Goal: Navigation & Orientation: Find specific page/section

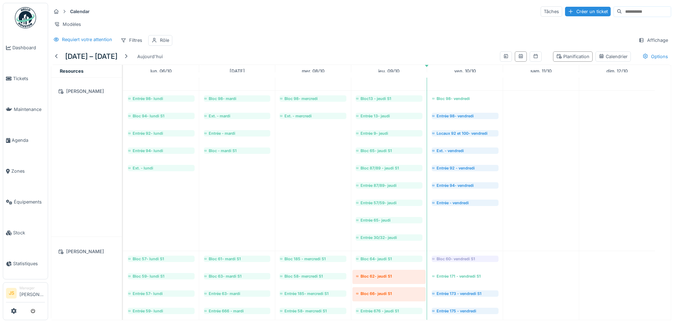
scroll to position [354, 0]
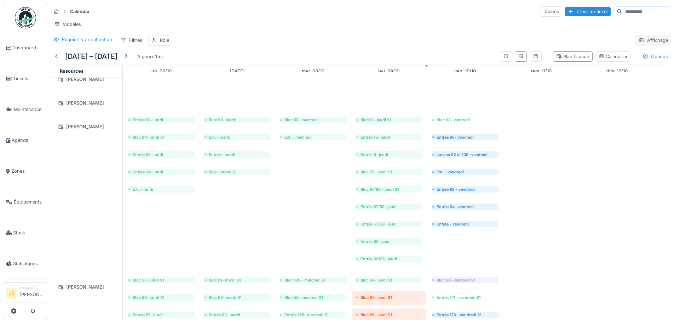
click at [653, 45] on div "Affichage" at bounding box center [654, 40] width 36 height 10
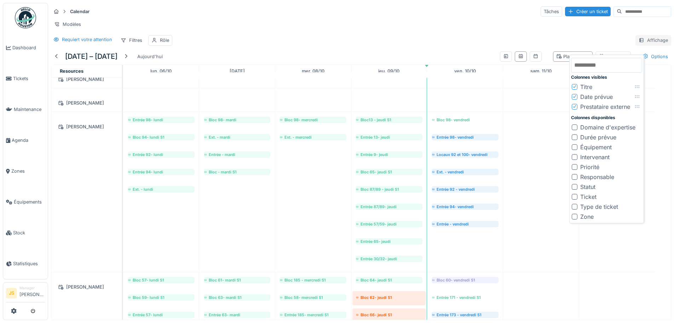
click at [653, 45] on div "Affichage" at bounding box center [654, 40] width 36 height 10
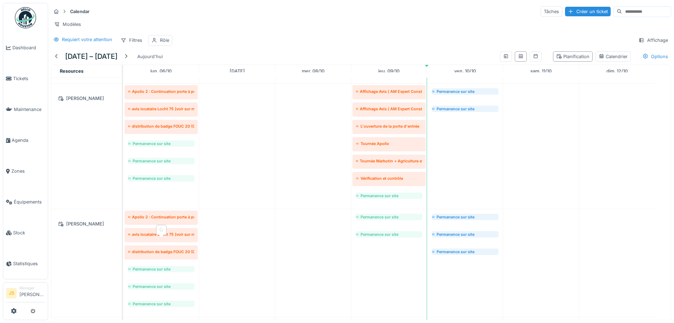
scroll to position [0, 0]
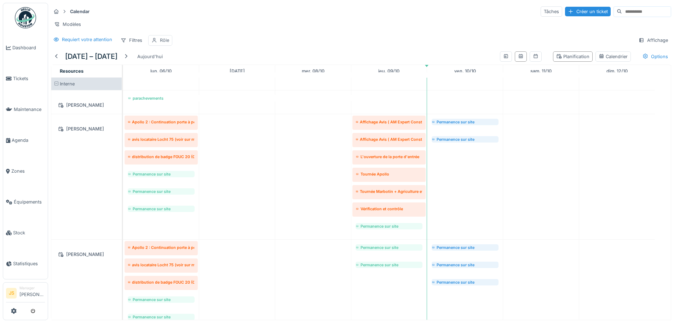
drag, startPoint x: 160, startPoint y: 44, endPoint x: 166, endPoint y: 51, distance: 9.5
click at [160, 44] on div "Rôle" at bounding box center [164, 40] width 9 height 7
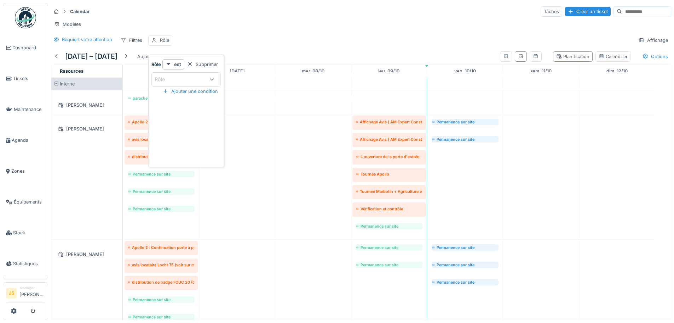
click at [190, 78] on div "Rôle" at bounding box center [180, 79] width 51 height 8
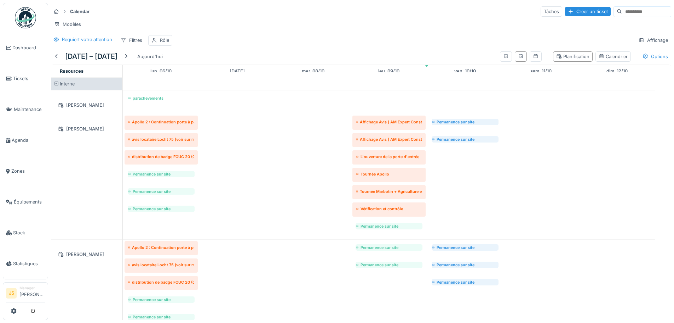
click at [257, 49] on div "Calendar Tâches Créer un ticket Modèles Requiert votre attention Filtres Rôle A…" at bounding box center [361, 26] width 626 height 46
click at [122, 42] on icon at bounding box center [123, 41] width 5 height 4
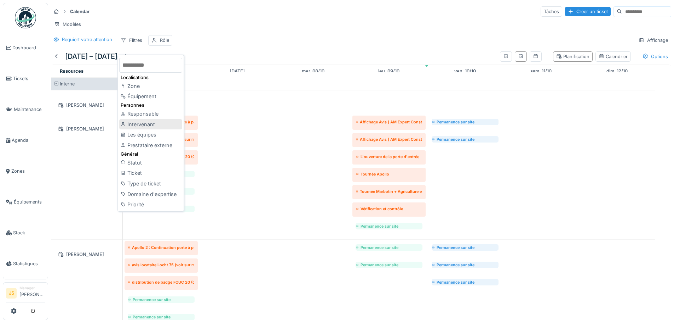
click at [165, 129] on div "Intervenant" at bounding box center [150, 124] width 63 height 11
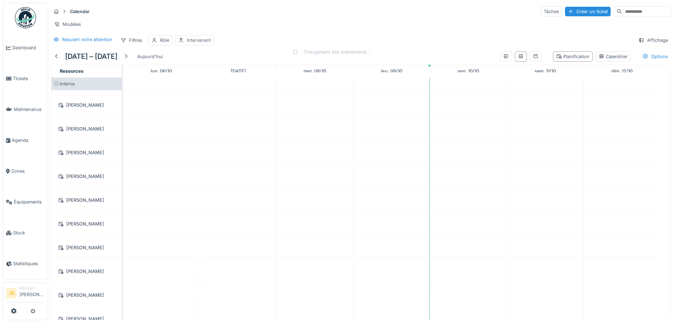
click at [205, 44] on div "Intervenant" at bounding box center [199, 40] width 24 height 7
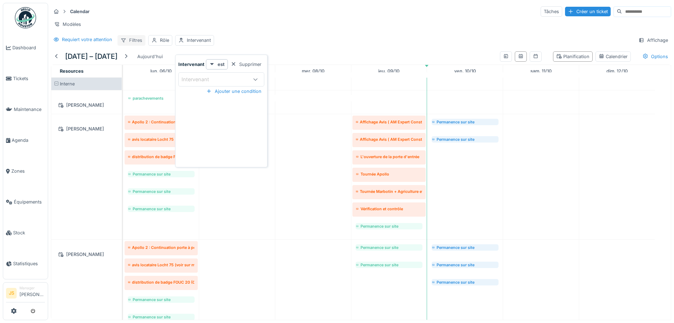
click at [248, 63] on div "Supprimer" at bounding box center [246, 64] width 36 height 10
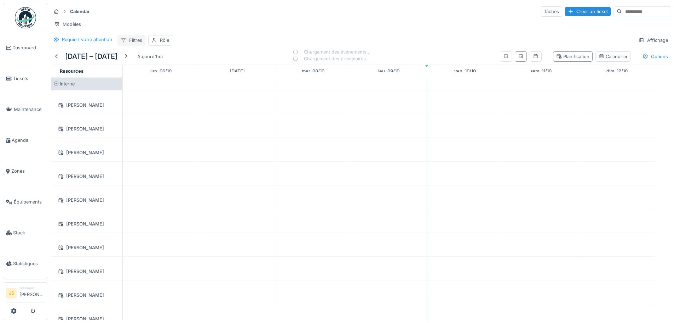
click at [139, 45] on div "Filtres" at bounding box center [132, 40] width 28 height 10
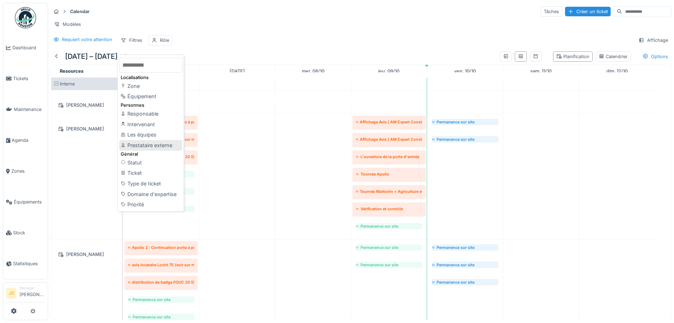
click at [169, 147] on div "Prestataire externe" at bounding box center [150, 145] width 63 height 11
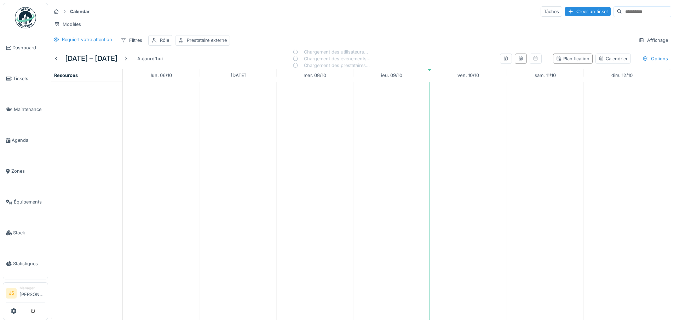
click at [203, 44] on div "Prestataire externe" at bounding box center [207, 40] width 40 height 7
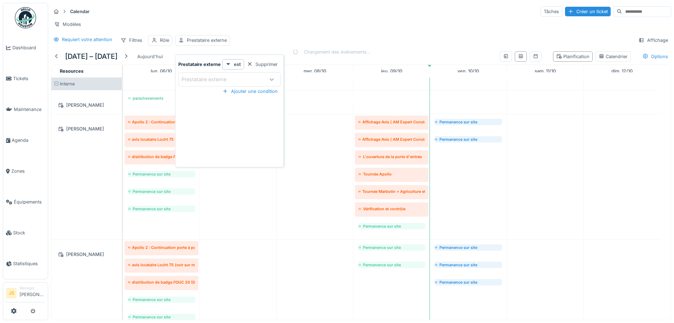
click at [241, 79] on div "Prestataire externe" at bounding box center [222, 79] width 81 height 8
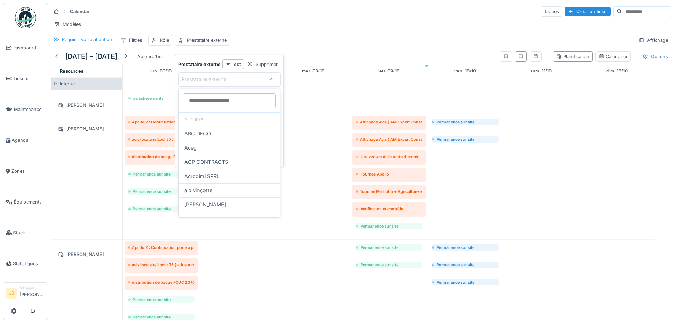
click at [266, 78] on div at bounding box center [271, 79] width 17 height 13
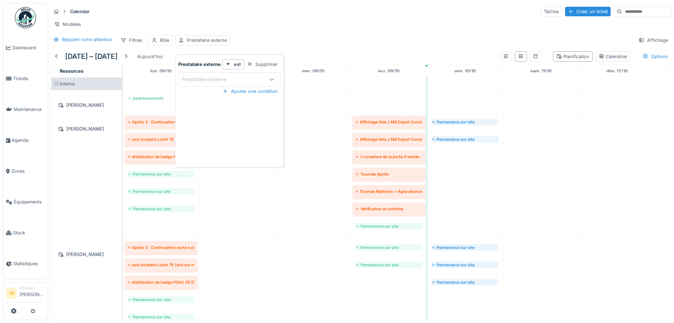
click at [258, 77] on div "Prestataire externe" at bounding box center [222, 79] width 81 height 8
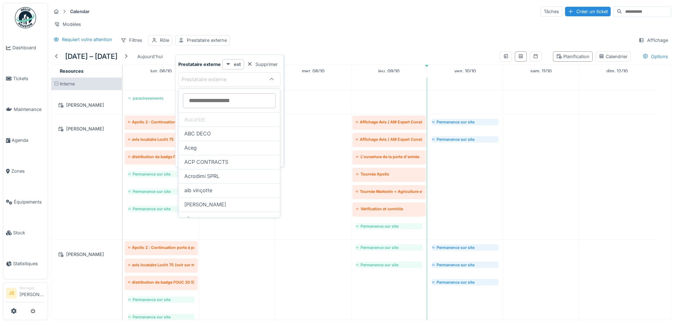
click at [232, 64] on div "est" at bounding box center [233, 64] width 22 height 10
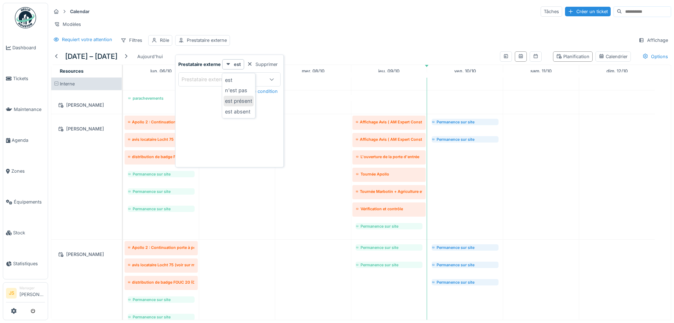
click at [246, 104] on div "est présent" at bounding box center [239, 101] width 30 height 11
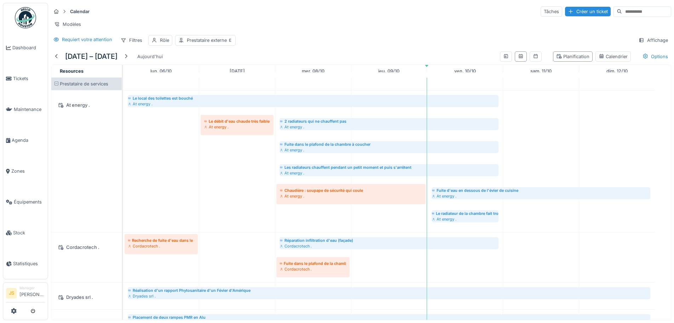
click at [330, 28] on div "Modèles" at bounding box center [361, 24] width 621 height 10
click at [533, 58] on icon at bounding box center [536, 56] width 6 height 5
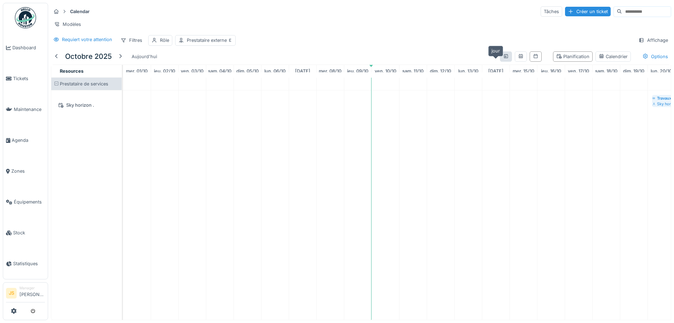
click at [503, 58] on icon at bounding box center [506, 56] width 6 height 5
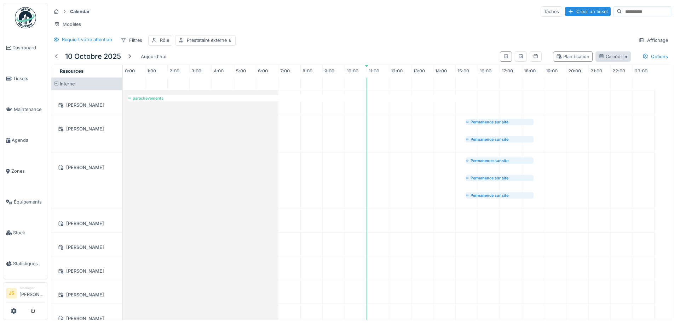
click at [607, 60] on div "Calendrier" at bounding box center [613, 56] width 29 height 7
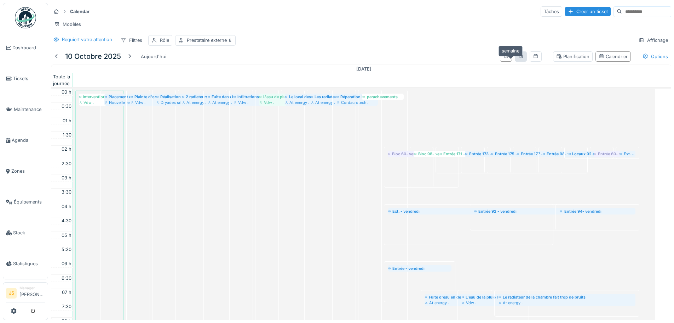
click at [518, 58] on div at bounding box center [521, 56] width 6 height 7
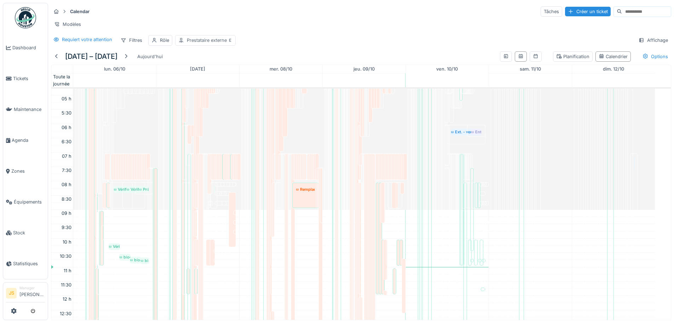
click at [195, 44] on div "Prestataire externe" at bounding box center [210, 40] width 46 height 7
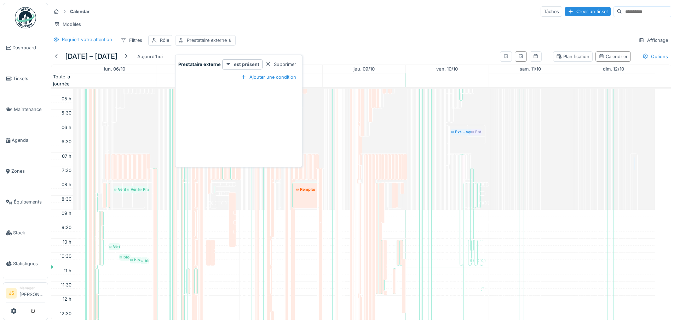
click at [195, 44] on div "Prestataire externe" at bounding box center [210, 40] width 46 height 7
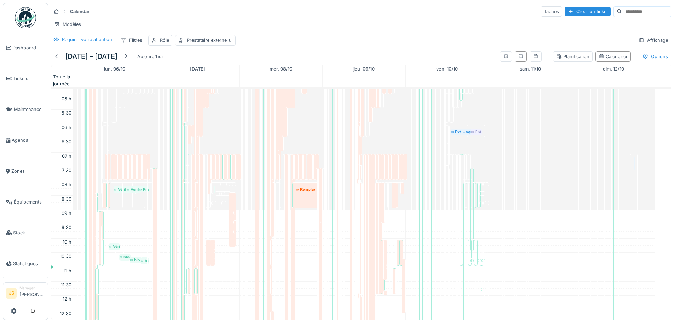
click at [304, 173] on div "aller rechercher la petite broyeuse chez VPRO -entretien terminer" at bounding box center [305, 166] width 2 height 29
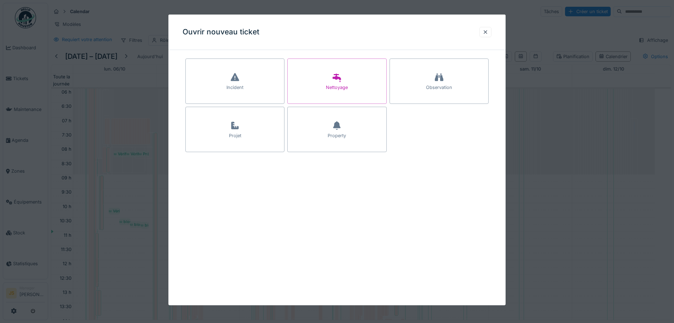
drag, startPoint x: 489, startPoint y: 32, endPoint x: 466, endPoint y: 41, distance: 24.7
click at [488, 32] on div at bounding box center [486, 32] width 6 height 7
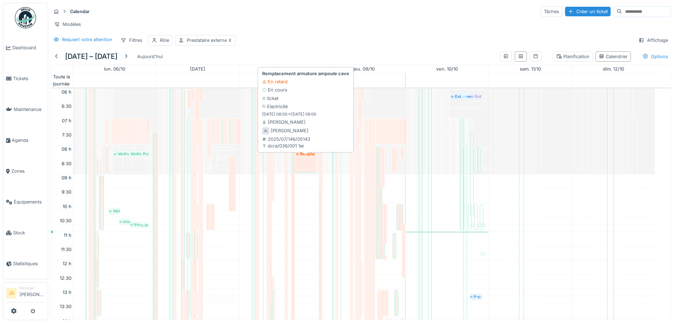
click at [309, 156] on div "Remplacement armature ampoule cave" at bounding box center [305, 154] width 19 height 6
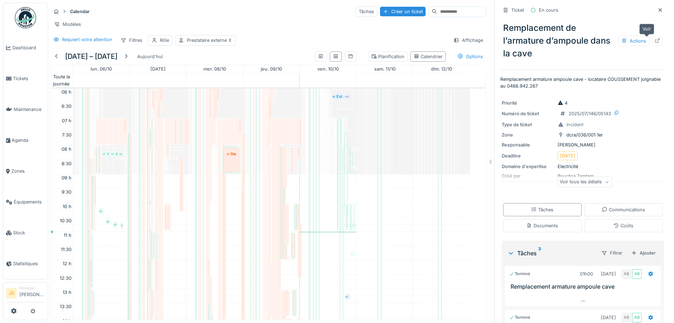
click at [655, 42] on icon at bounding box center [658, 40] width 6 height 5
click at [204, 44] on div "Prestataire externe" at bounding box center [210, 40] width 46 height 7
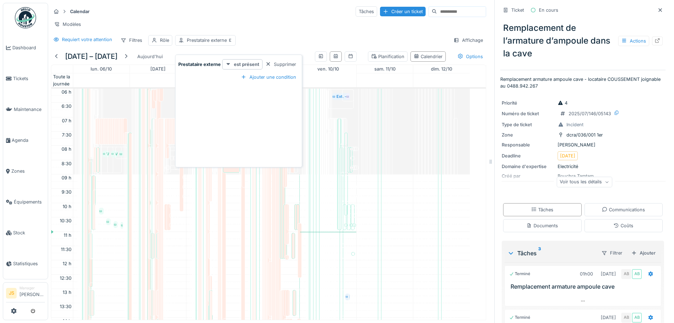
click at [249, 65] on strong "est présent" at bounding box center [246, 64] width 25 height 7
drag, startPoint x: 246, startPoint y: 101, endPoint x: 245, endPoint y: 110, distance: 10.0
click at [245, 110] on div "est n'est pas est présent est absent" at bounding box center [239, 96] width 30 height 42
click at [245, 110] on div "est absent" at bounding box center [239, 111] width 30 height 11
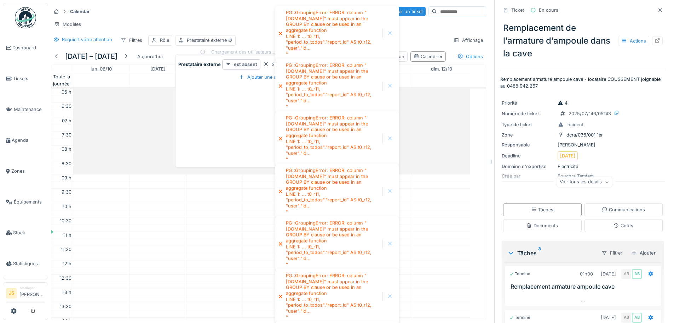
click at [241, 63] on strong "est absent" at bounding box center [245, 64] width 23 height 7
click at [236, 102] on div "est présent" at bounding box center [239, 101] width 30 height 11
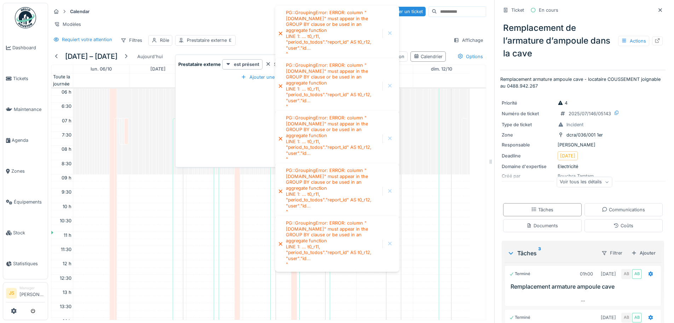
click at [256, 28] on div "Modèles" at bounding box center [268, 24] width 435 height 10
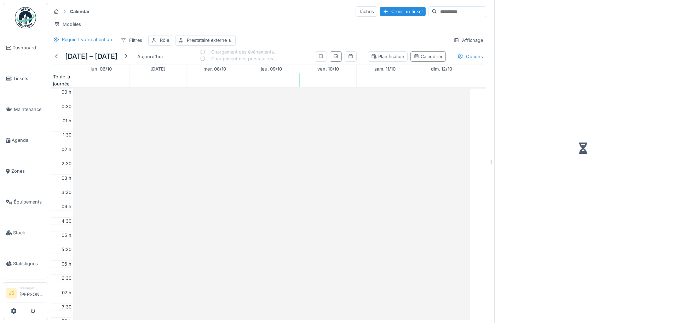
scroll to position [172, 0]
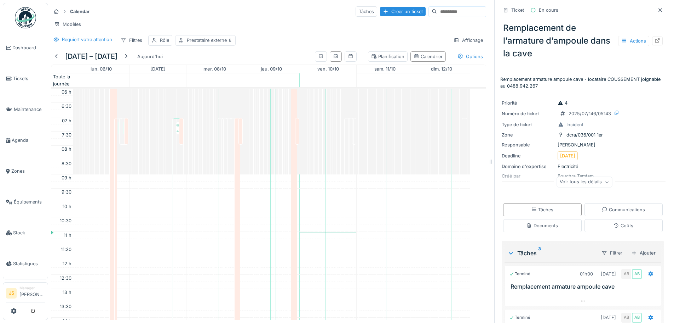
click at [224, 44] on div "Prestataire externe" at bounding box center [210, 40] width 46 height 7
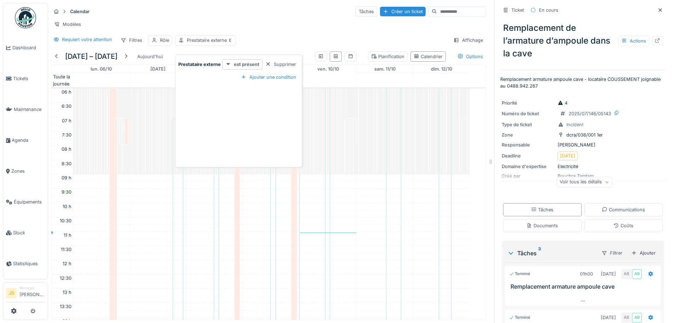
click at [249, 67] on strong "est présent" at bounding box center [246, 64] width 25 height 7
click at [269, 64] on div at bounding box center [269, 64] width 6 height 7
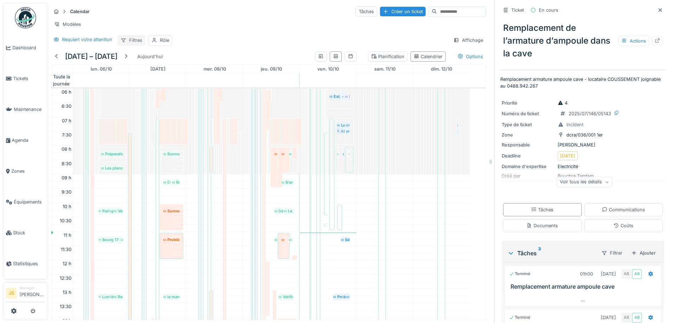
click at [135, 45] on div "Filtres" at bounding box center [132, 40] width 28 height 10
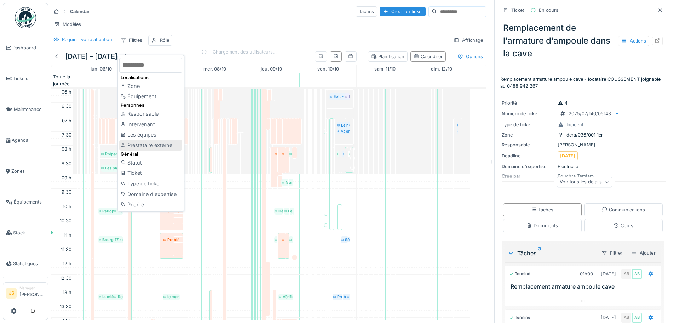
click at [157, 144] on div "Prestataire externe" at bounding box center [150, 145] width 63 height 11
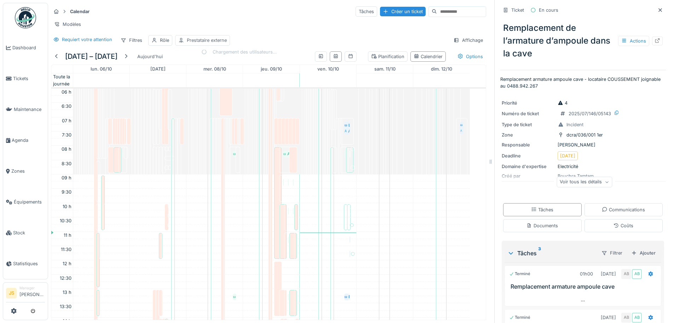
click at [211, 44] on div "Prestataire externe" at bounding box center [207, 40] width 40 height 7
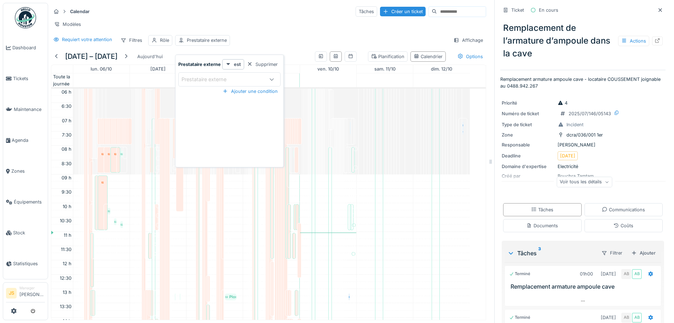
click at [228, 76] on div "Prestataire externe" at bounding box center [209, 79] width 55 height 8
click at [231, 62] on icon at bounding box center [229, 64] width 6 height 5
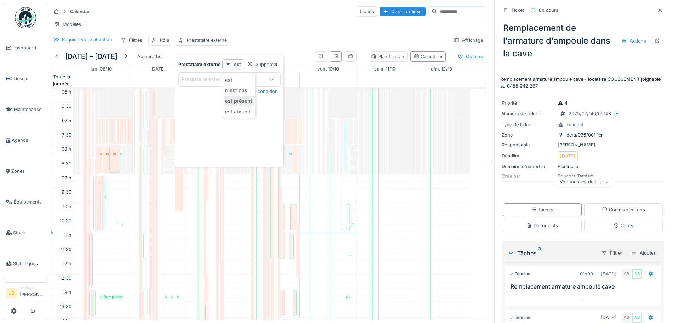
click at [234, 102] on div "est présent" at bounding box center [239, 101] width 30 height 11
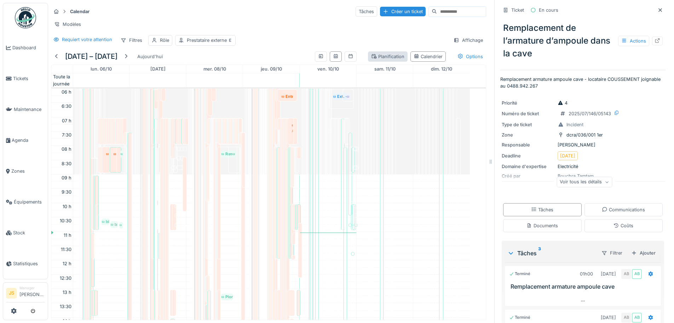
click at [371, 60] on div "Planification" at bounding box center [387, 56] width 33 height 7
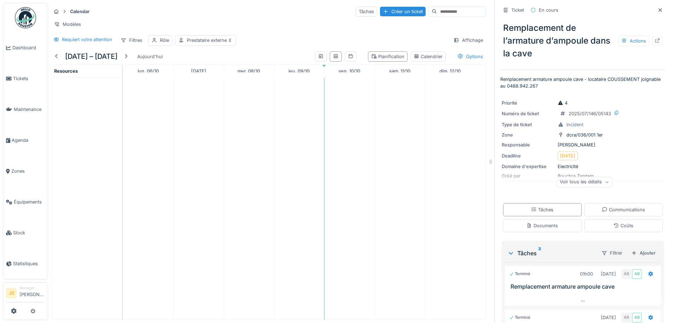
scroll to position [0, 0]
click at [198, 45] on div "Prestataire externe" at bounding box center [205, 40] width 61 height 10
click at [251, 41] on div "Requiert votre attention Filtres Rôle Prestataire externe Affichage" at bounding box center [268, 40] width 435 height 10
click at [162, 44] on div "Rôle" at bounding box center [164, 40] width 9 height 7
click at [201, 62] on div "Supprimer" at bounding box center [202, 64] width 36 height 10
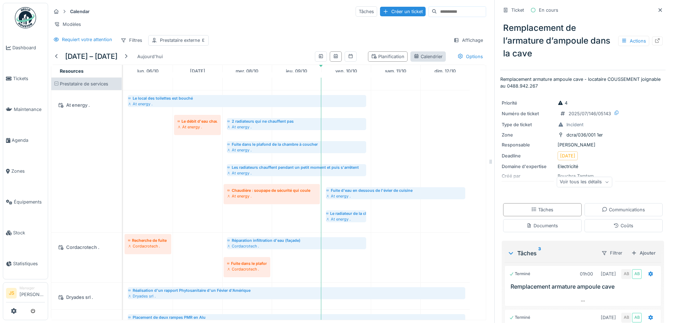
click at [424, 60] on div "Calendrier" at bounding box center [428, 56] width 29 height 7
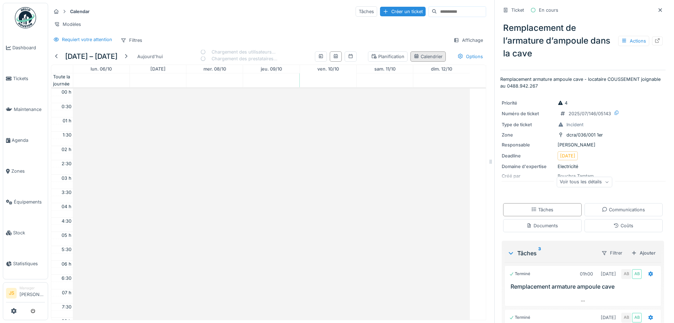
scroll to position [172, 0]
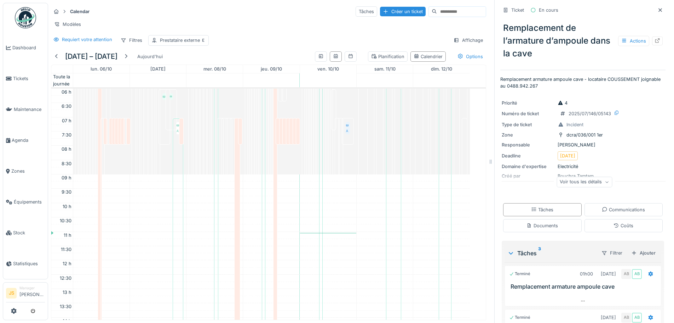
click at [129, 142] on div "Recherche de fuite d'eau dans le salon qui pourrait provenir du toit Cordacrote…" at bounding box center [129, 131] width 1 height 22
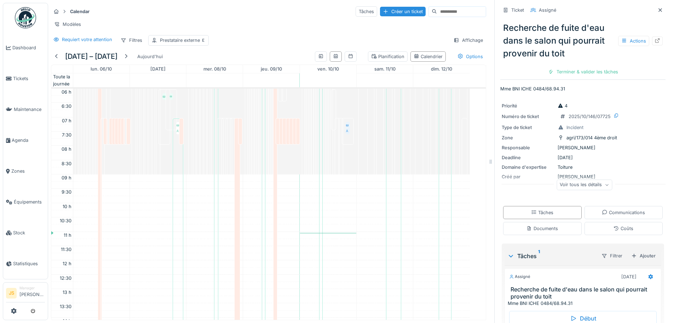
click at [568, 183] on div "Voir tous les détails" at bounding box center [585, 184] width 56 height 10
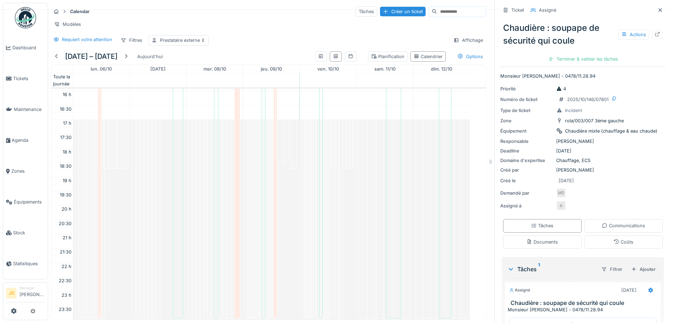
scroll to position [430, 0]
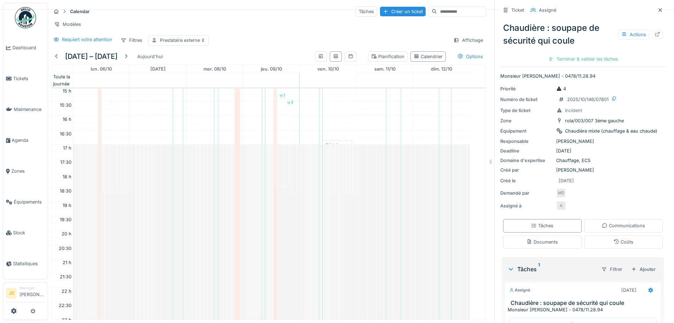
click at [228, 204] on div "Les radiateurs chauffent pendant un petit moment et puis s'arrêtent At energy ." at bounding box center [229, 101] width 2 height 479
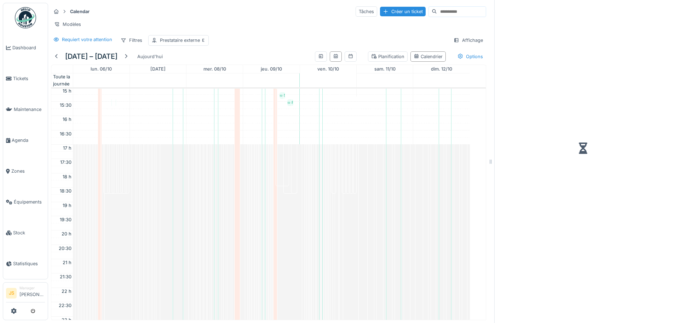
scroll to position [172, 0]
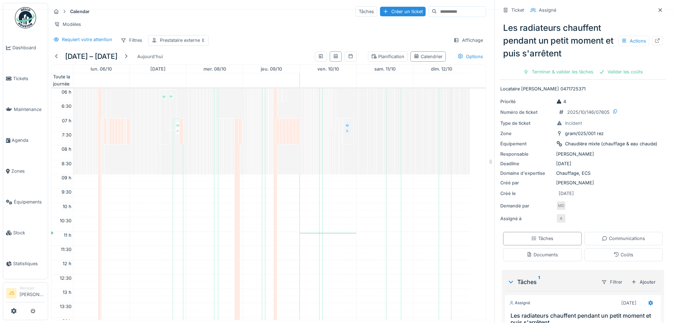
click at [99, 170] on link "Réparation du Tuyau de descente pluvial Vdw ." at bounding box center [100, 259] width 4 height 683
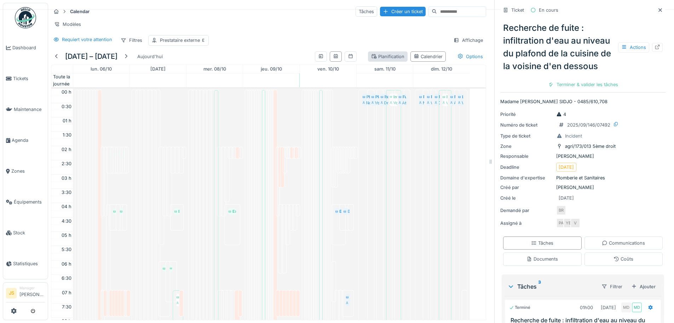
click at [372, 59] on icon at bounding box center [374, 56] width 5 height 5
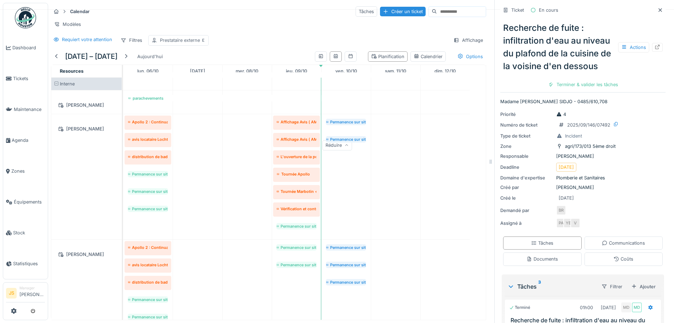
click at [192, 44] on div "Prestataire externe" at bounding box center [183, 40] width 46 height 7
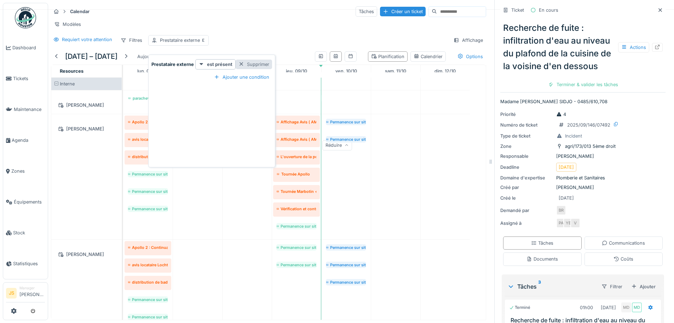
click at [259, 65] on div "Supprimer" at bounding box center [254, 64] width 36 height 10
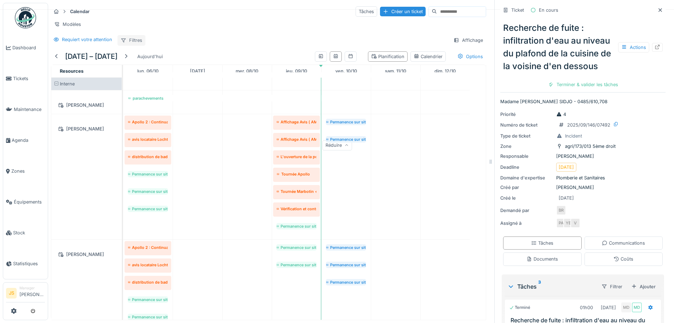
click at [139, 45] on div "Filtres" at bounding box center [132, 40] width 28 height 10
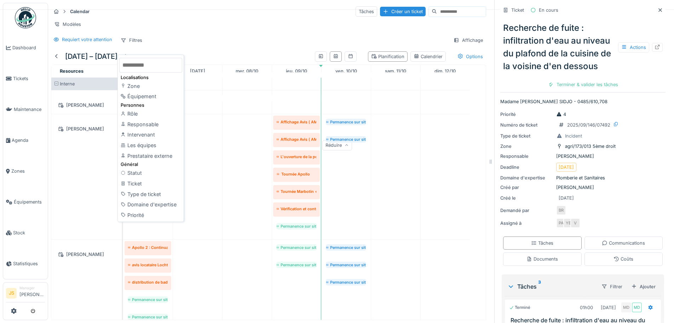
scroll to position [5, 0]
click at [142, 152] on div "Prestataire externe" at bounding box center [150, 155] width 63 height 11
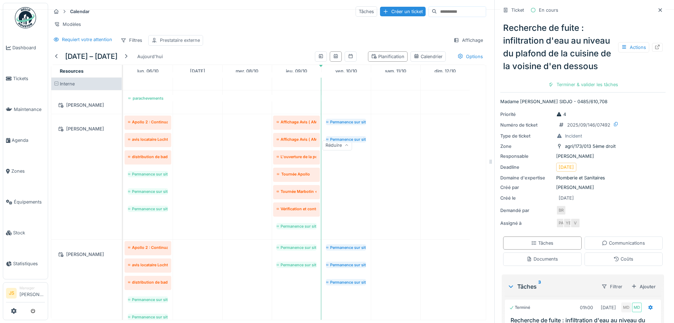
click at [181, 39] on div "Prestataire externe" at bounding box center [180, 40] width 40 height 7
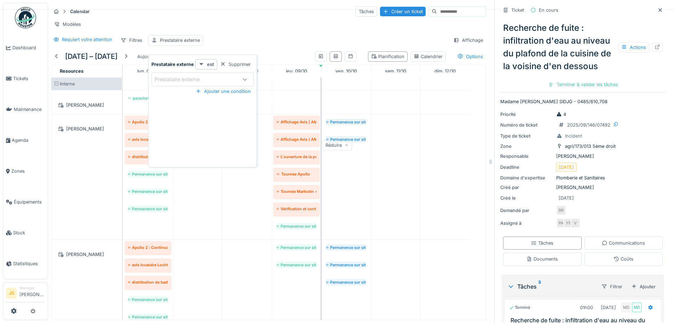
click at [209, 61] on strong "est" at bounding box center [210, 64] width 7 height 7
click at [216, 59] on div "est" at bounding box center [206, 64] width 22 height 10
click at [218, 96] on div "est présent" at bounding box center [212, 101] width 30 height 11
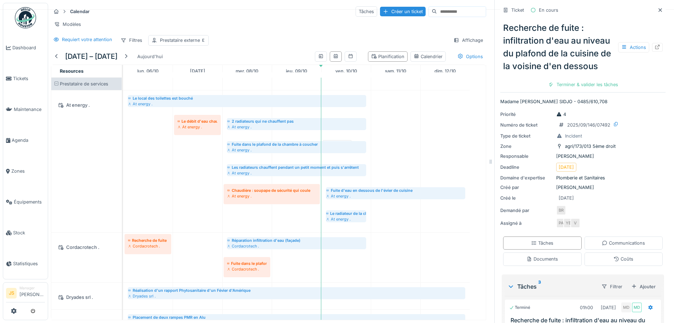
click at [294, 44] on div "Requiert votre attention Filtres Prestataire externe Affichage" at bounding box center [268, 40] width 435 height 10
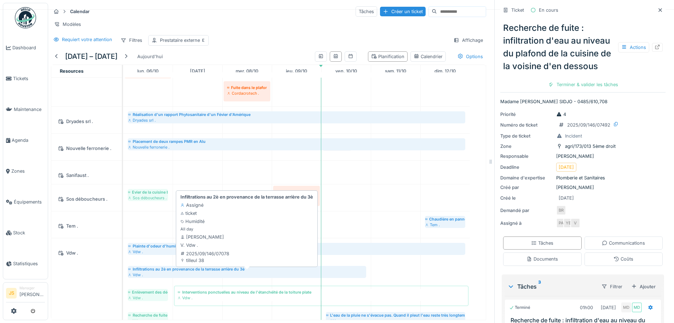
scroll to position [121, 0]
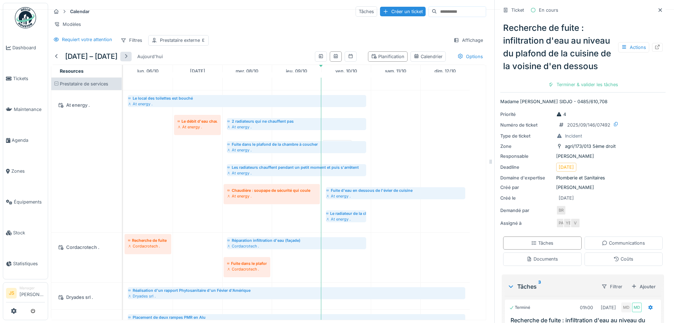
click at [127, 56] on div at bounding box center [126, 56] width 6 height 7
